Goal: Transaction & Acquisition: Purchase product/service

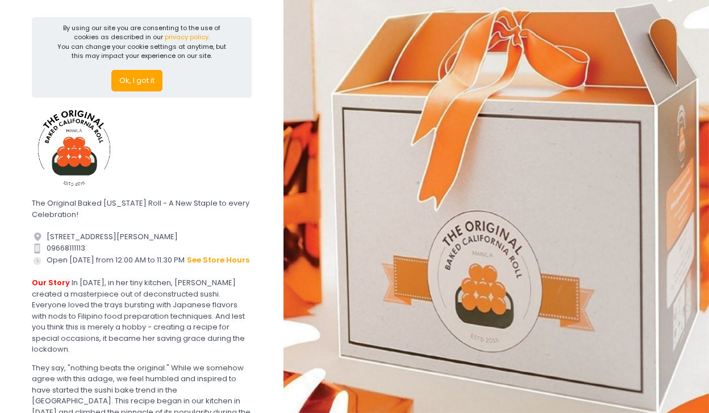
click at [128, 77] on button "Ok, I got it" at bounding box center [136, 81] width 51 height 22
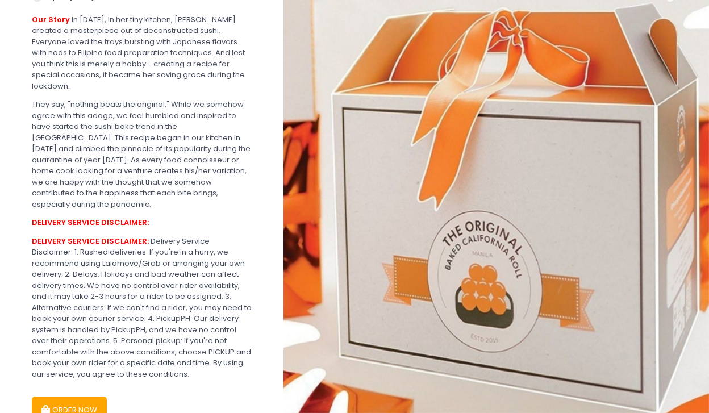
scroll to position [232, 0]
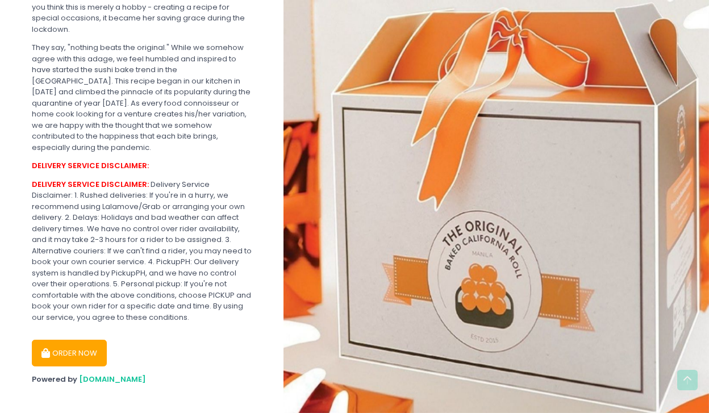
click at [86, 343] on button "ORDER NOW" at bounding box center [69, 353] width 75 height 27
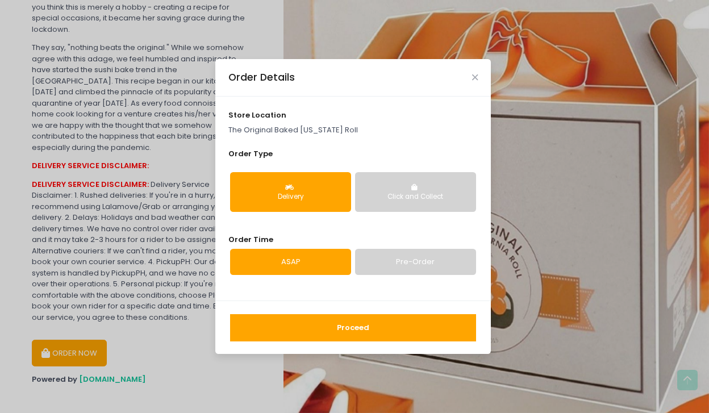
click at [382, 180] on button "Click and Collect" at bounding box center [415, 192] width 121 height 40
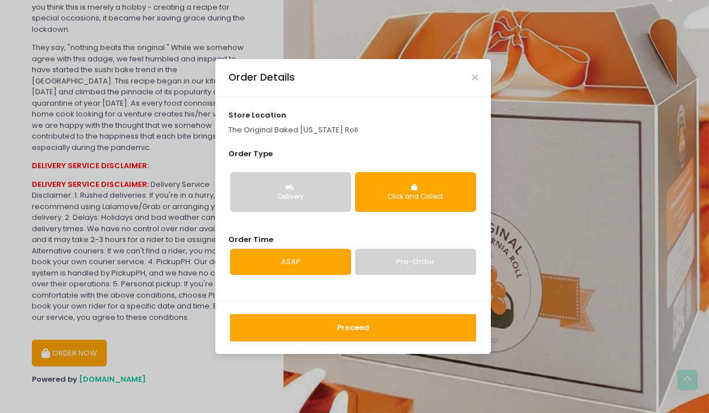
click at [322, 186] on button "Delivery" at bounding box center [290, 192] width 121 height 40
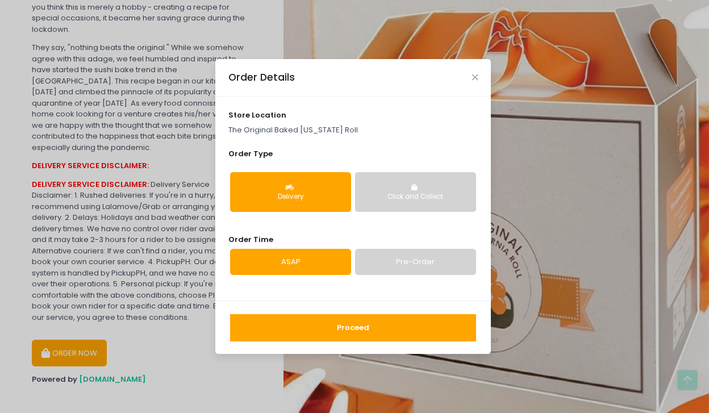
click at [388, 268] on link "Pre-Order" at bounding box center [415, 262] width 121 height 26
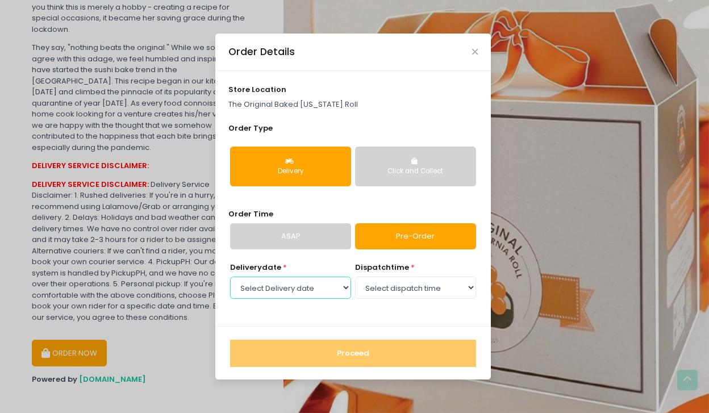
click at [308, 284] on select "Select Delivery date [DATE] [DATE] [DATE] [DATE] [DATE] [DATE] [DATE] [DATE] [D…" at bounding box center [290, 288] width 121 height 22
select select "[DATE]"
click at [230, 277] on select "Select Delivery date [DATE] [DATE] [DATE] [DATE] [DATE] [DATE] [DATE] [DATE] [D…" at bounding box center [290, 288] width 121 height 22
click at [386, 292] on select "Select dispatch time 12:00 AM - 12:30 AM 12:30 AM - 01:00 AM 01:00 AM - 01:30 A…" at bounding box center [415, 288] width 121 height 22
select select "15:00"
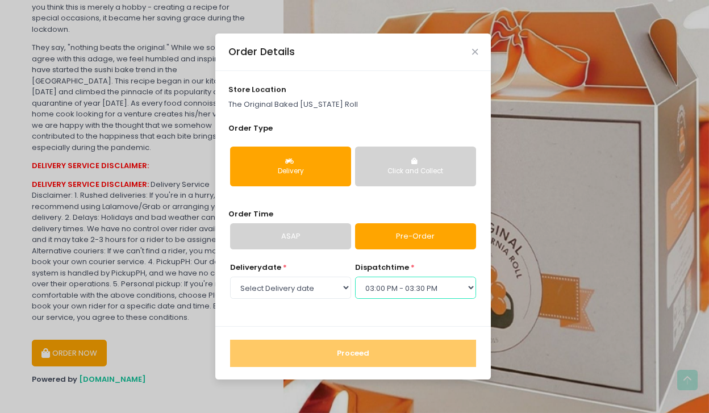
click at [355, 277] on select "Select dispatch time 12:00 AM - 12:30 AM 12:30 AM - 01:00 AM 01:00 AM - 01:30 A…" at bounding box center [415, 288] width 121 height 22
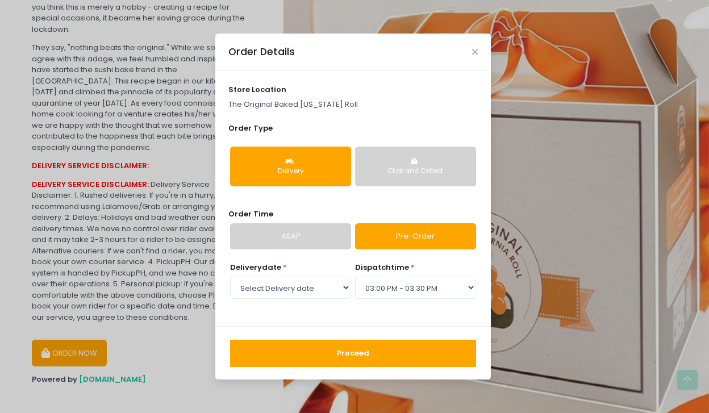
click at [375, 352] on button "Proceed" at bounding box center [353, 353] width 246 height 27
